Goal: Information Seeking & Learning: Learn about a topic

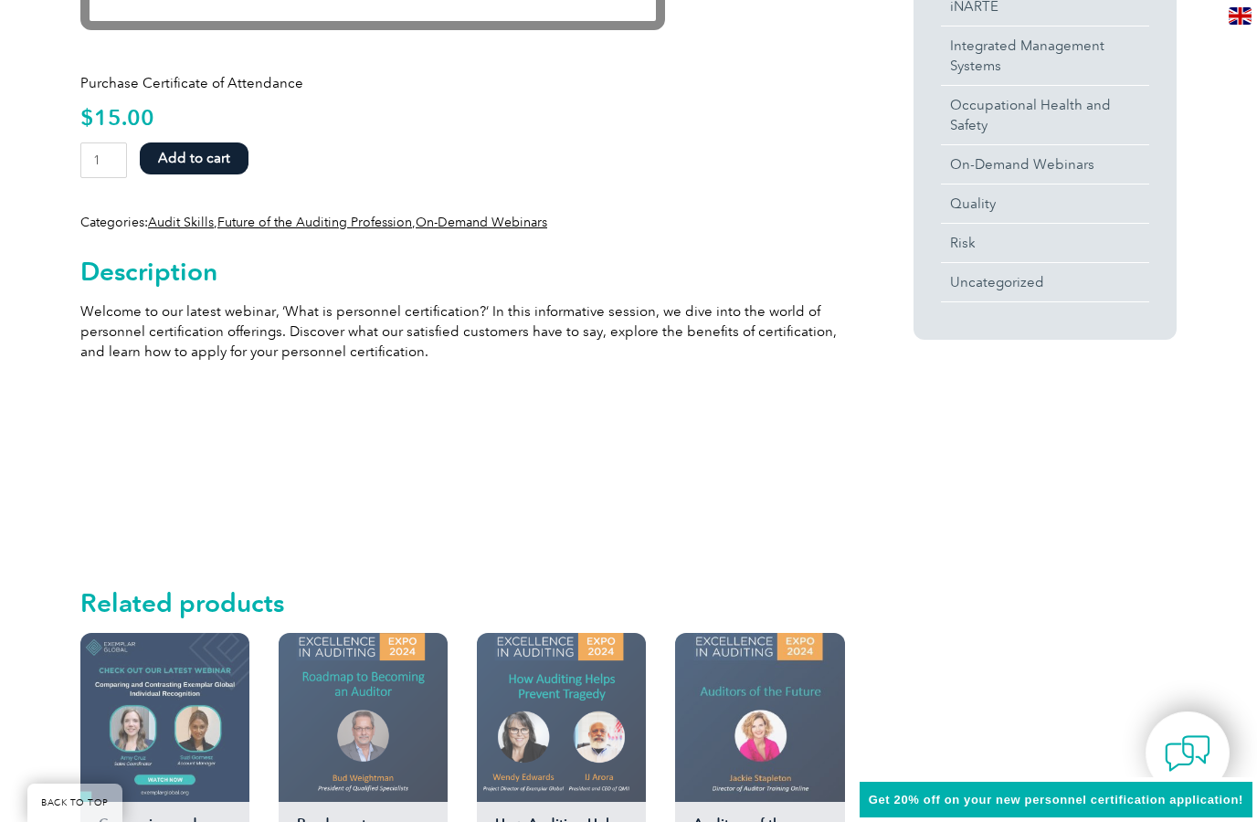
scroll to position [764, 0]
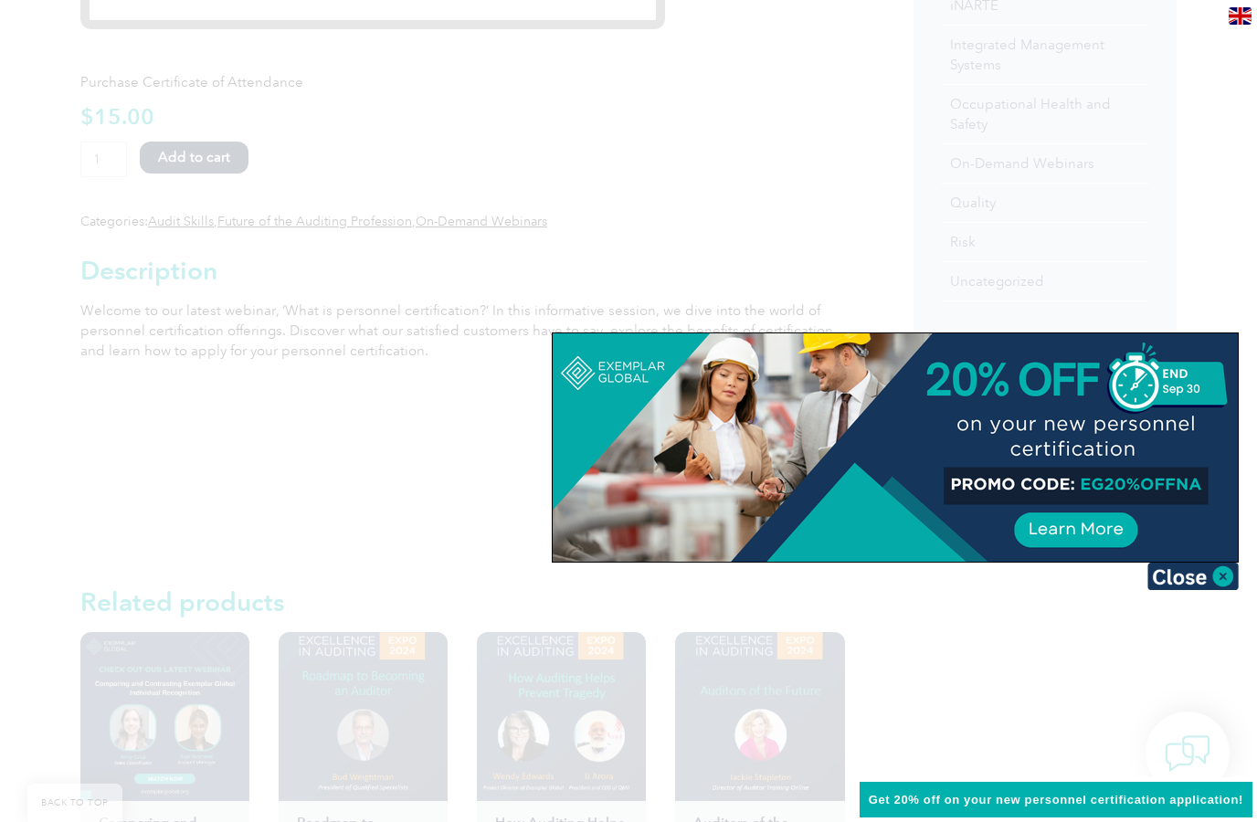
click at [1206, 573] on img at bounding box center [1192, 576] width 91 height 27
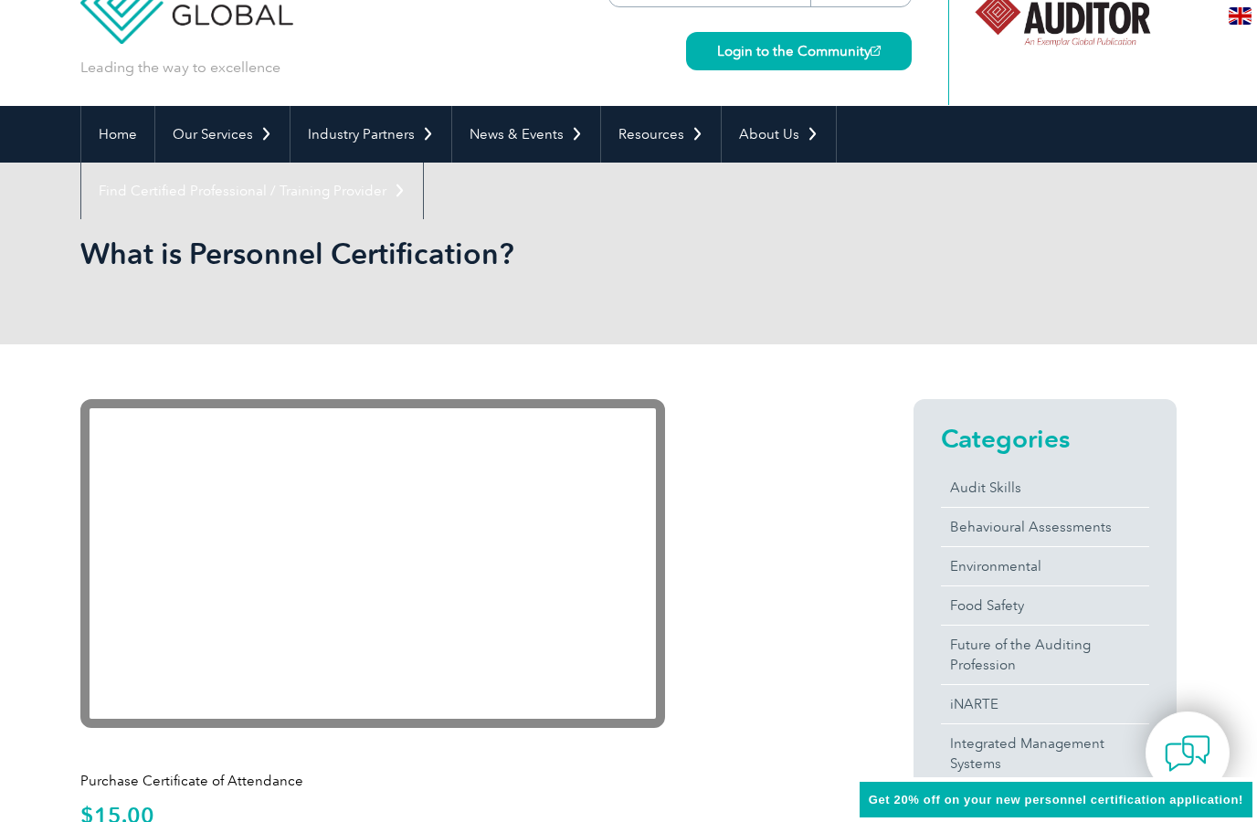
scroll to position [0, 0]
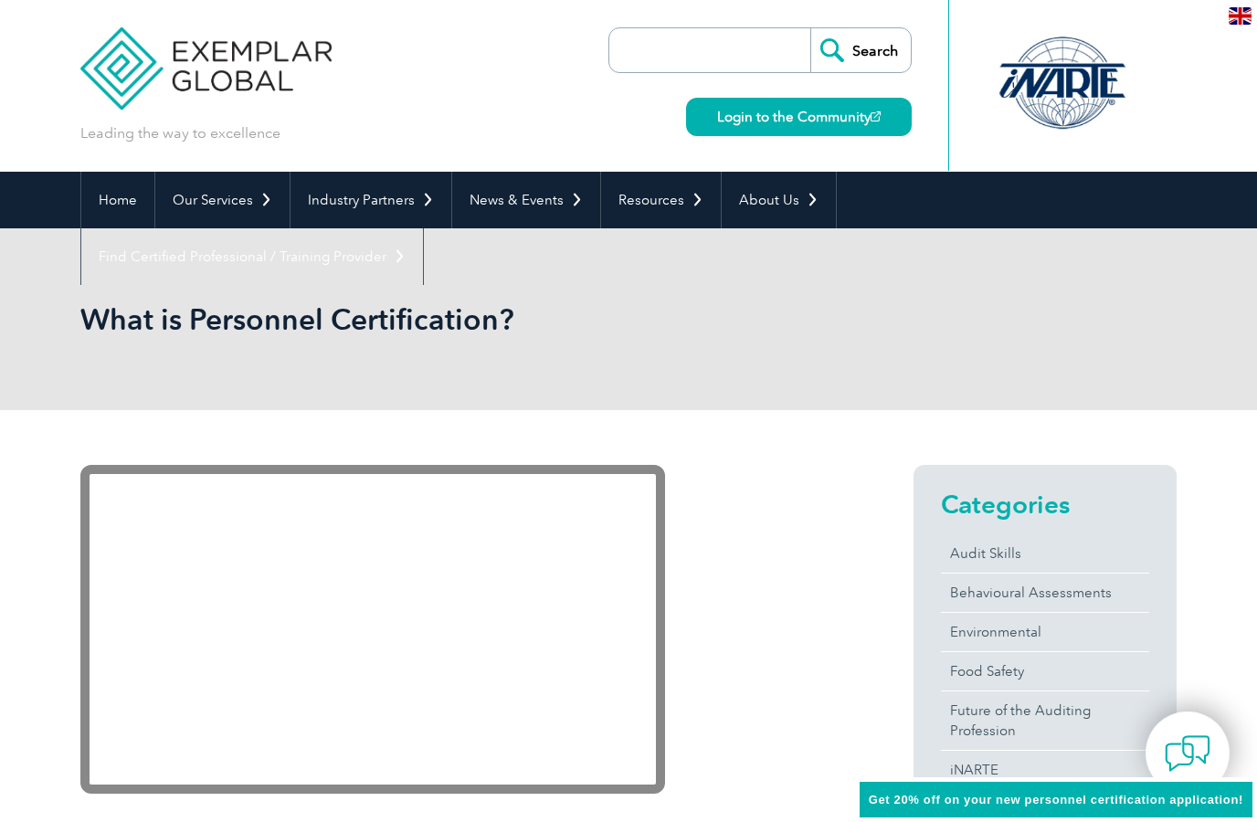
click at [122, 204] on link "Home" at bounding box center [117, 200] width 73 height 57
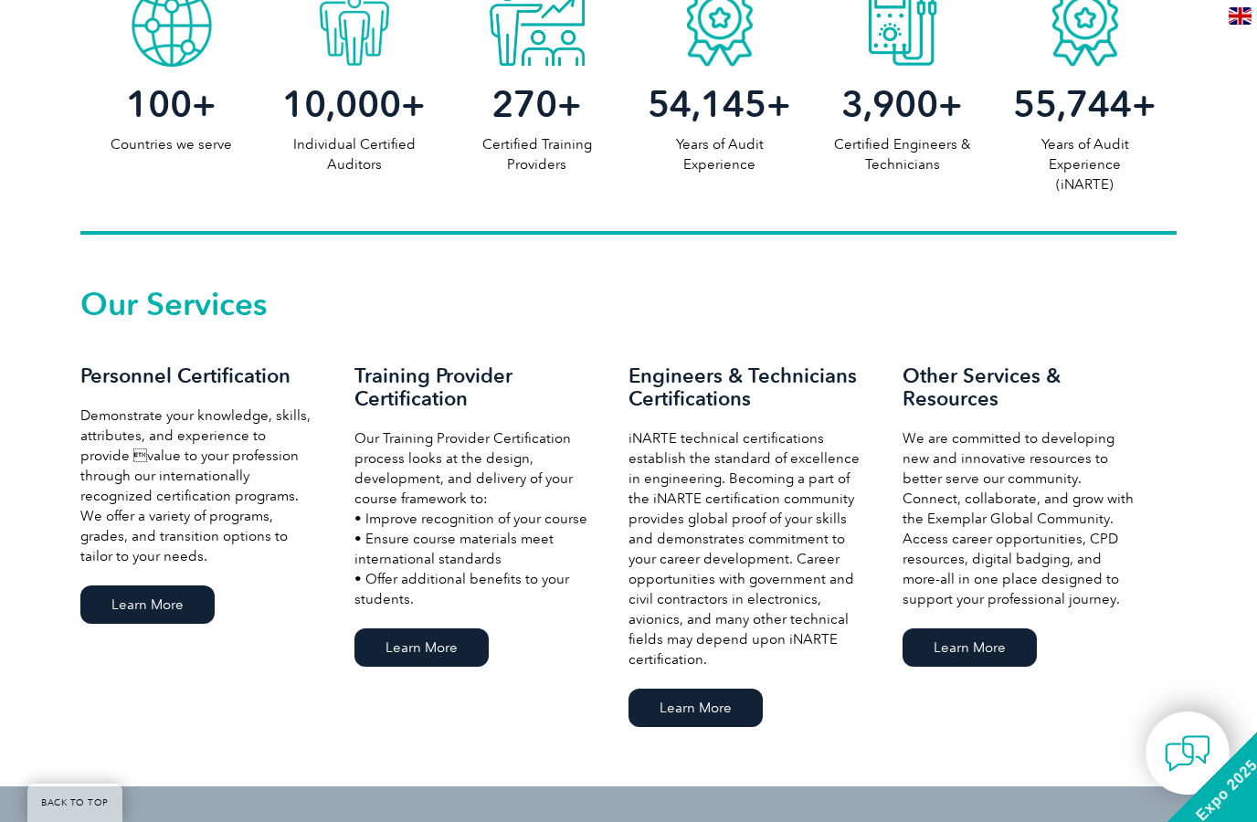
scroll to position [1052, 0]
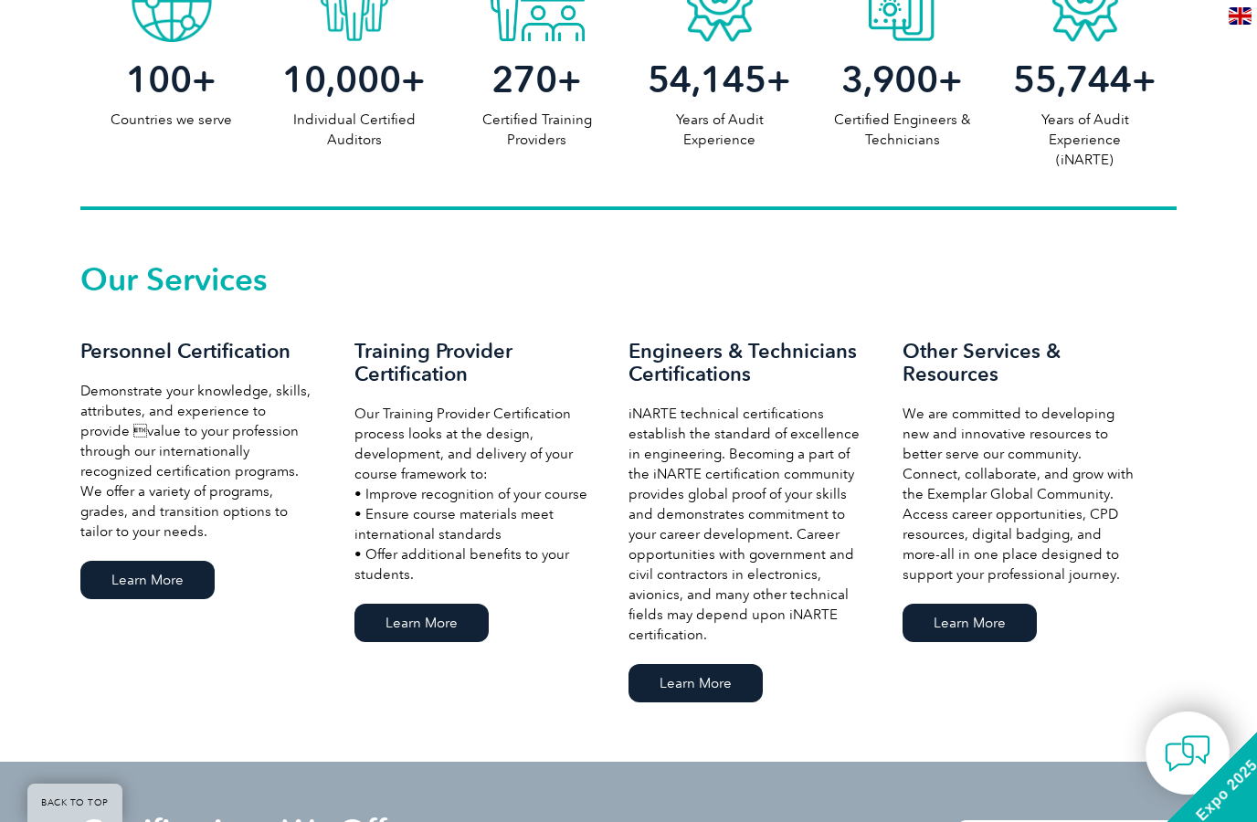
click at [141, 581] on link "Learn More" at bounding box center [147, 580] width 134 height 38
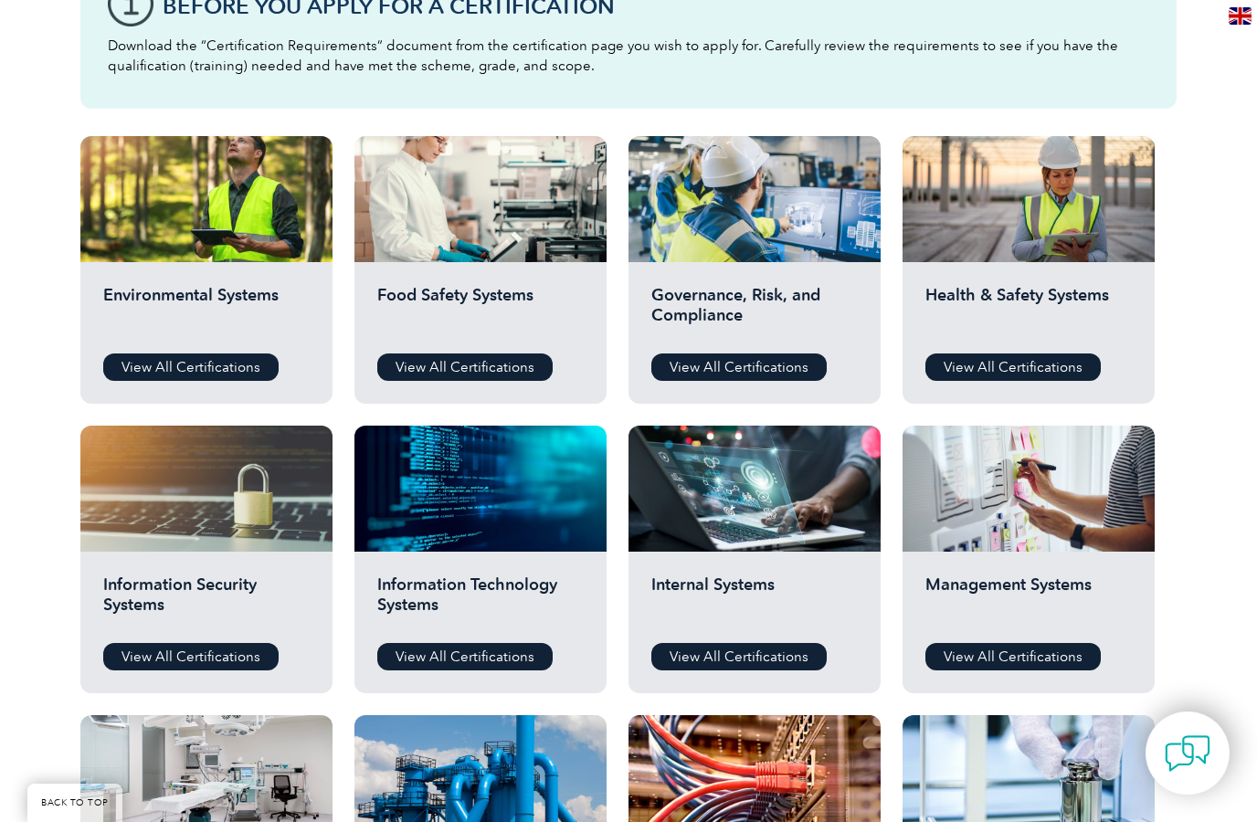
scroll to position [560, 0]
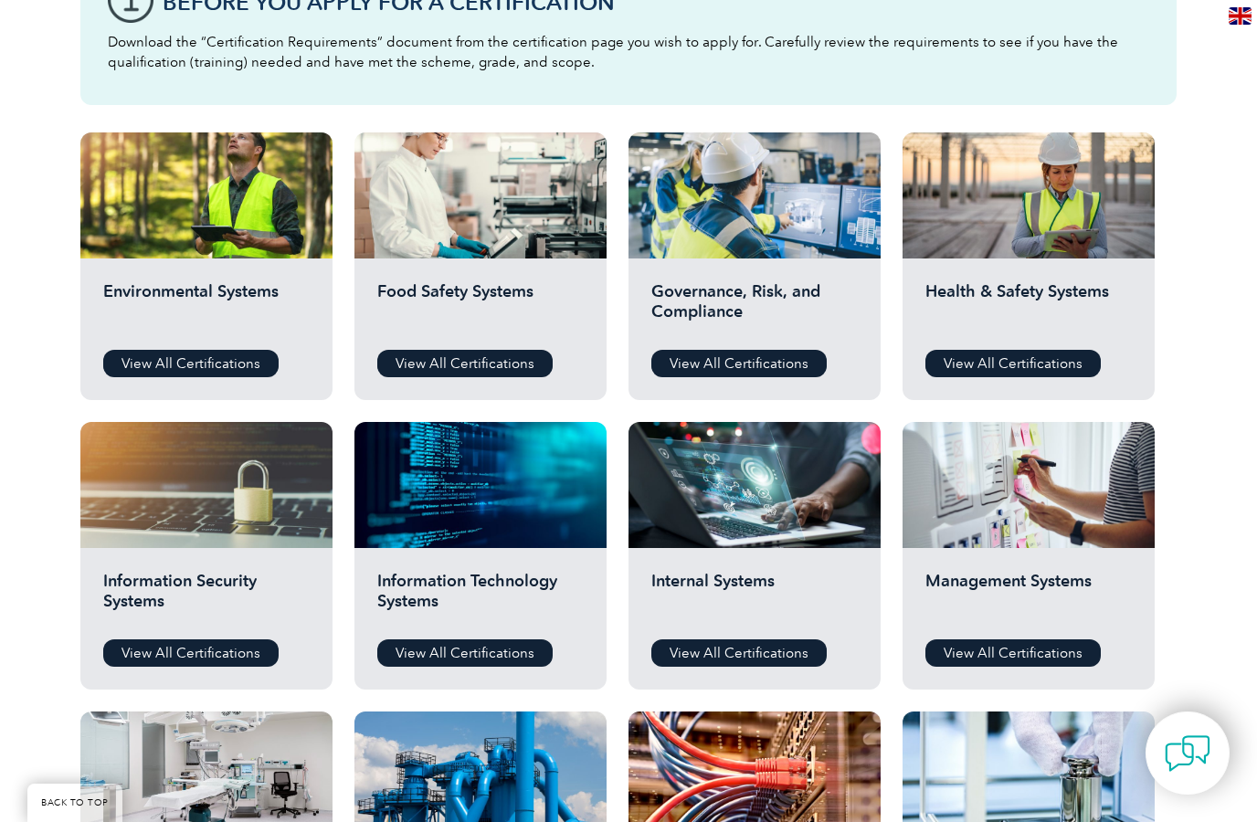
click at [176, 374] on link "View All Certifications" at bounding box center [190, 363] width 175 height 27
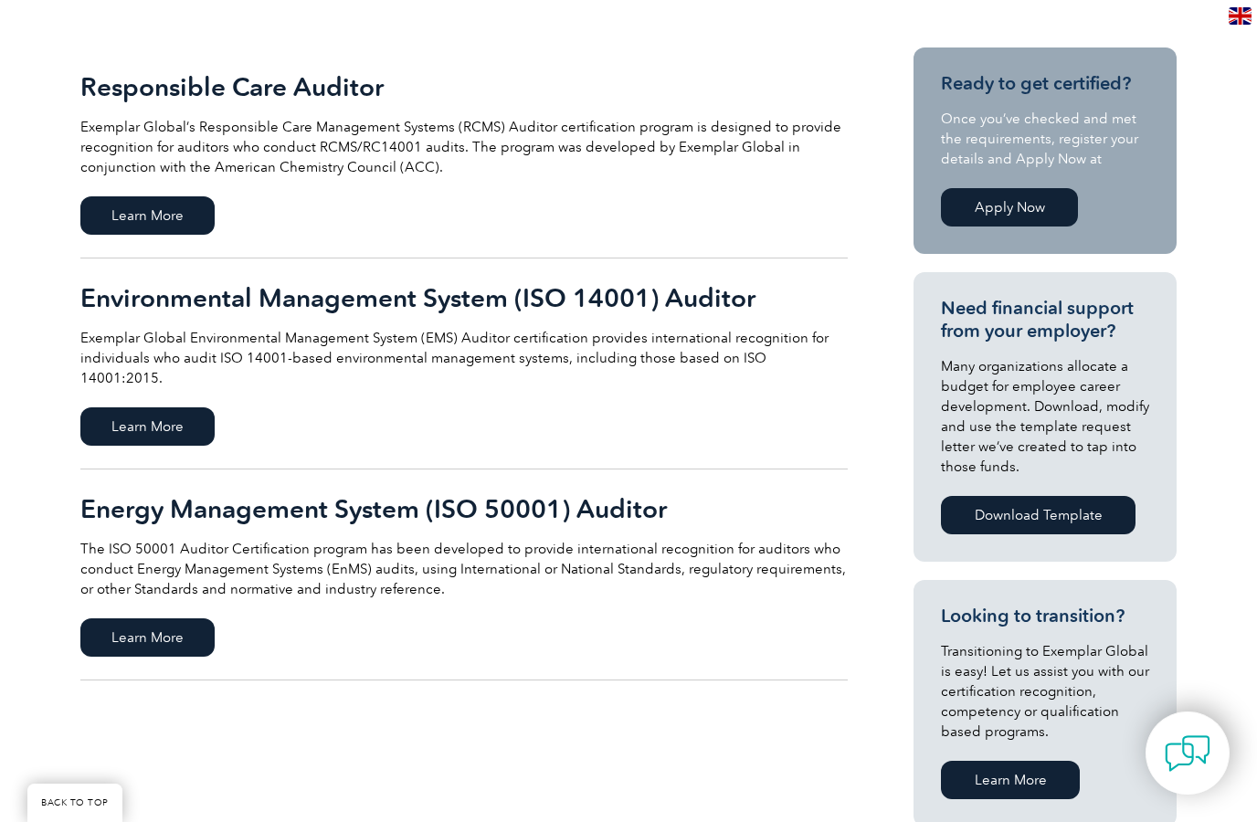
scroll to position [438, 0]
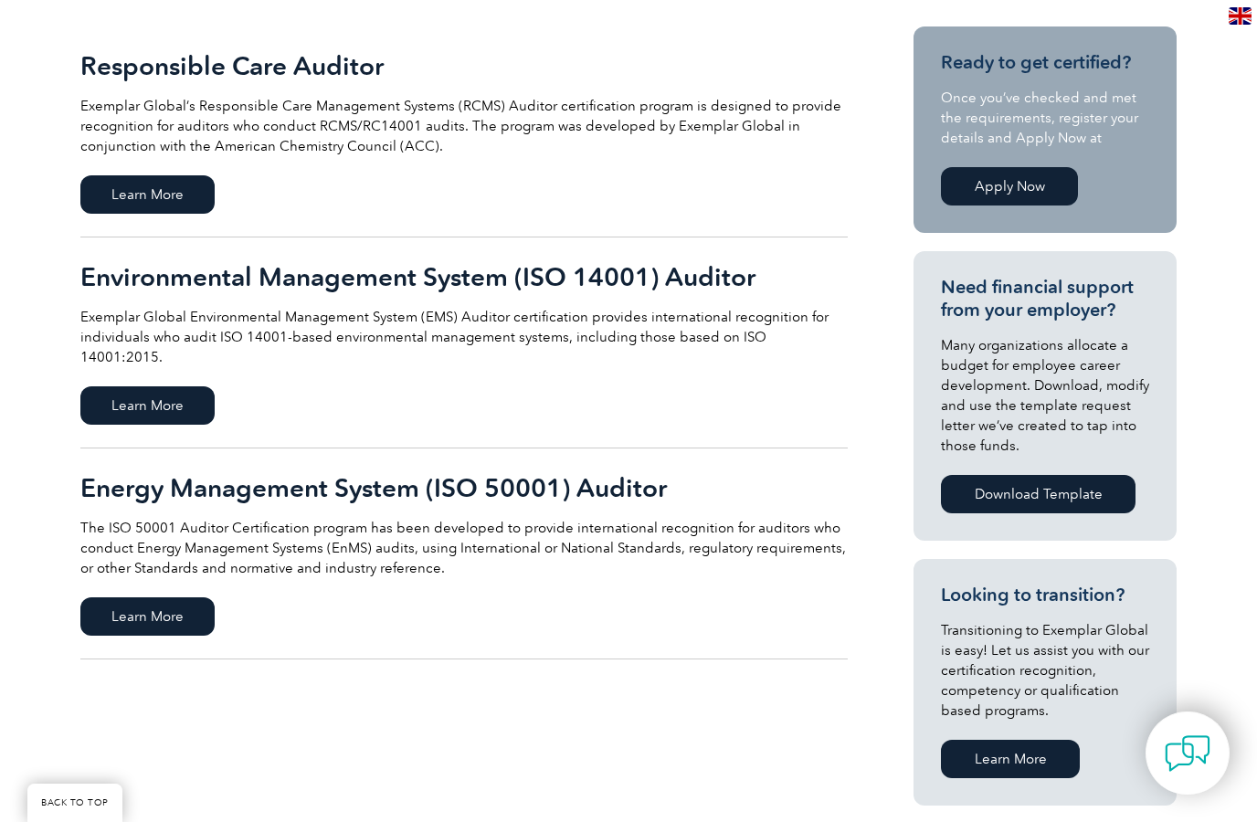
click at [135, 403] on span "Learn More" at bounding box center [147, 405] width 134 height 38
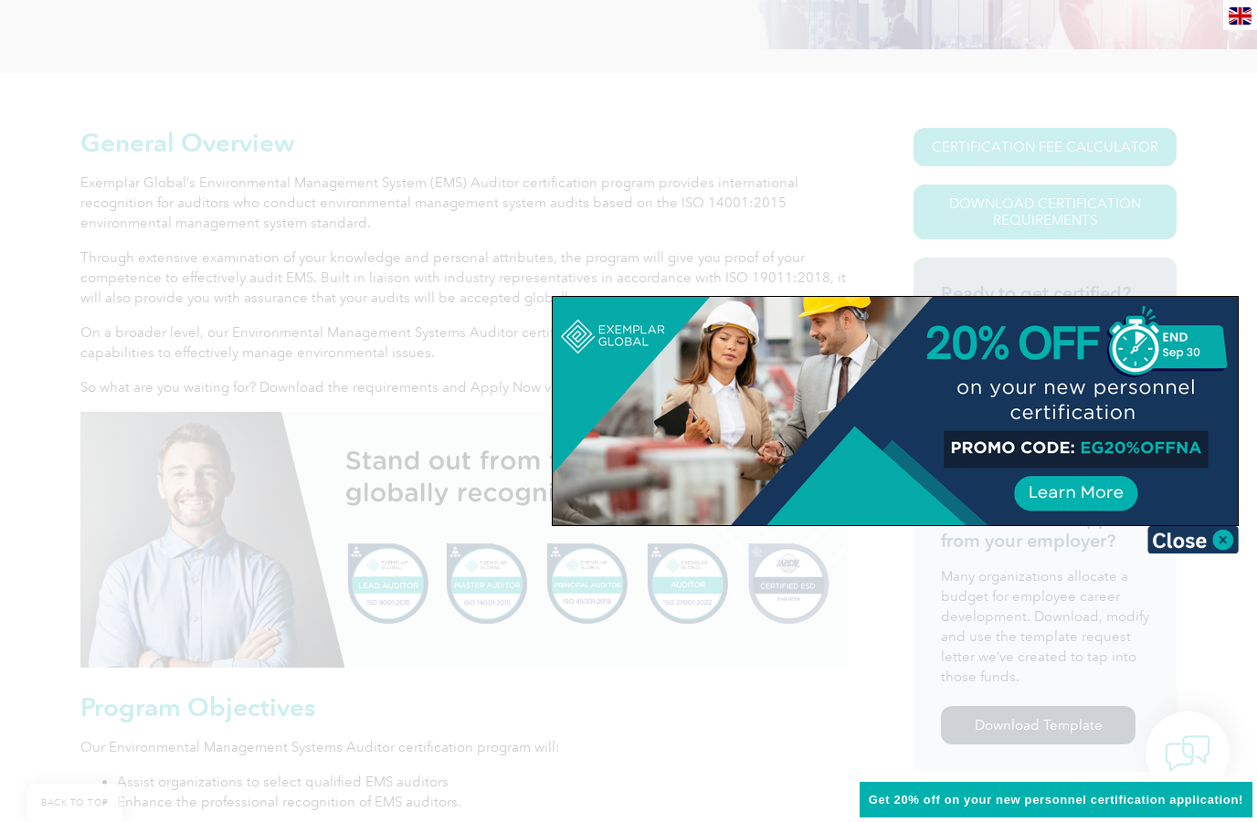
scroll to position [407, 0]
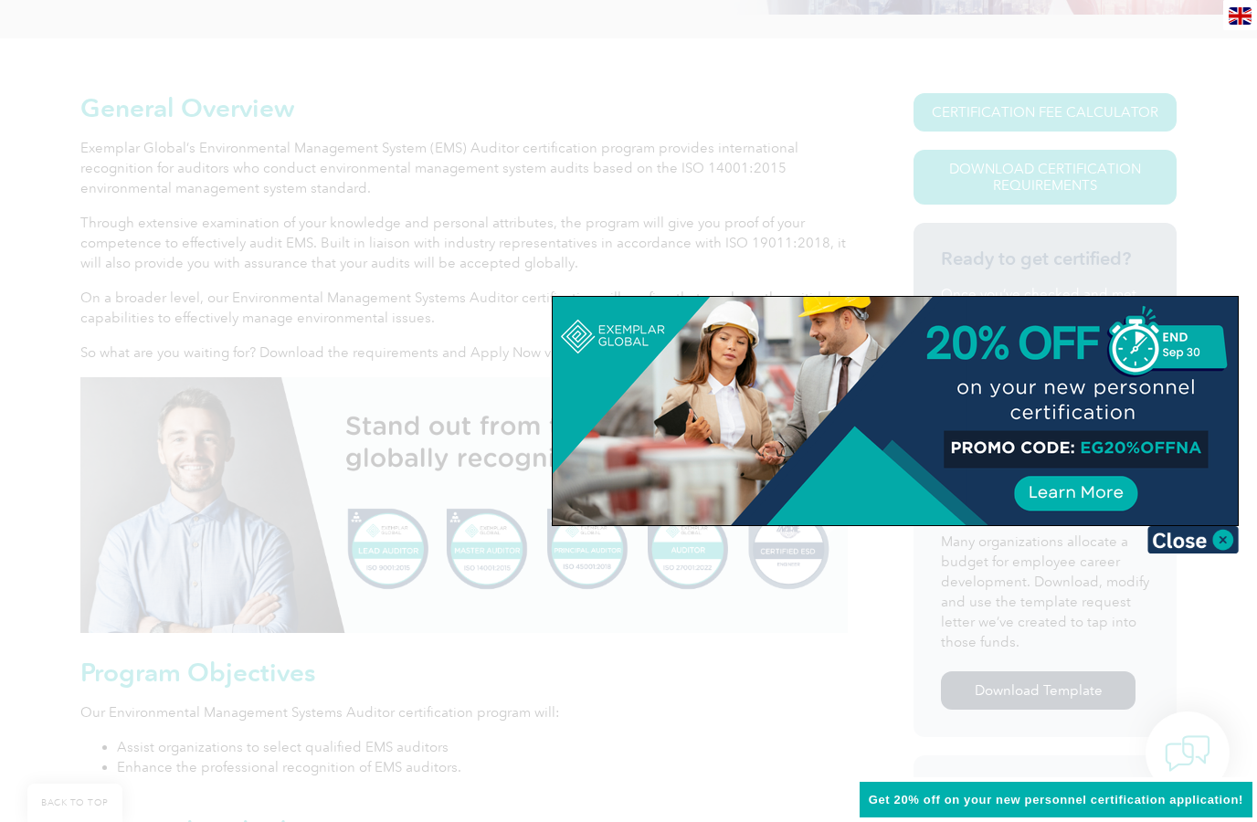
click at [1201, 540] on img at bounding box center [1192, 539] width 91 height 27
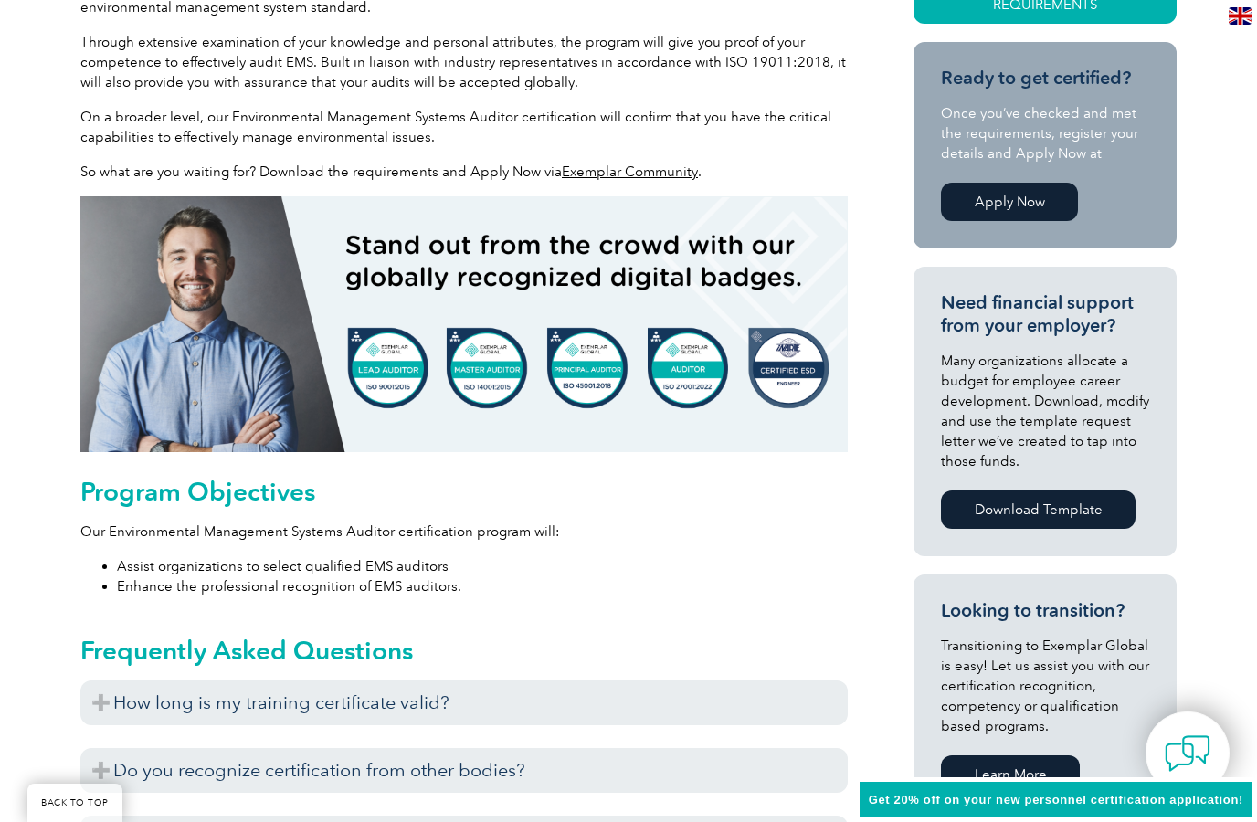
scroll to position [600, 0]
